Goal: Use online tool/utility: Use online tool/utility

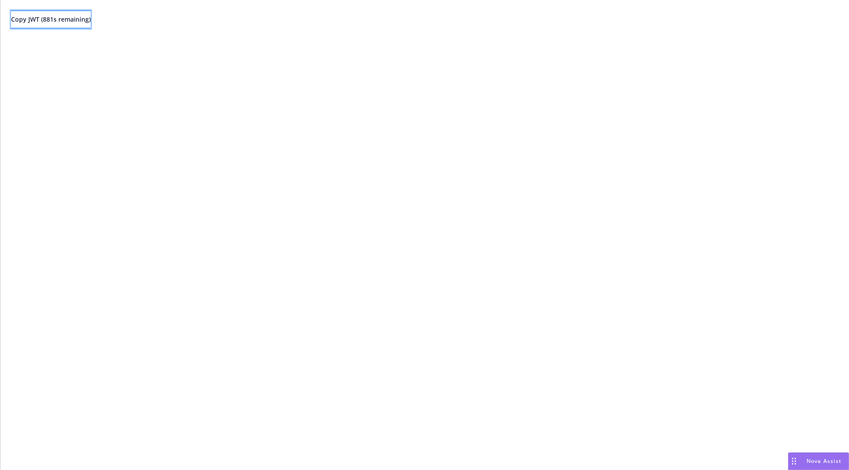
click at [84, 14] on button "Copy JWT ( 881 s remaining)" at bounding box center [51, 20] width 80 height 18
